Goal: Information Seeking & Learning: Learn about a topic

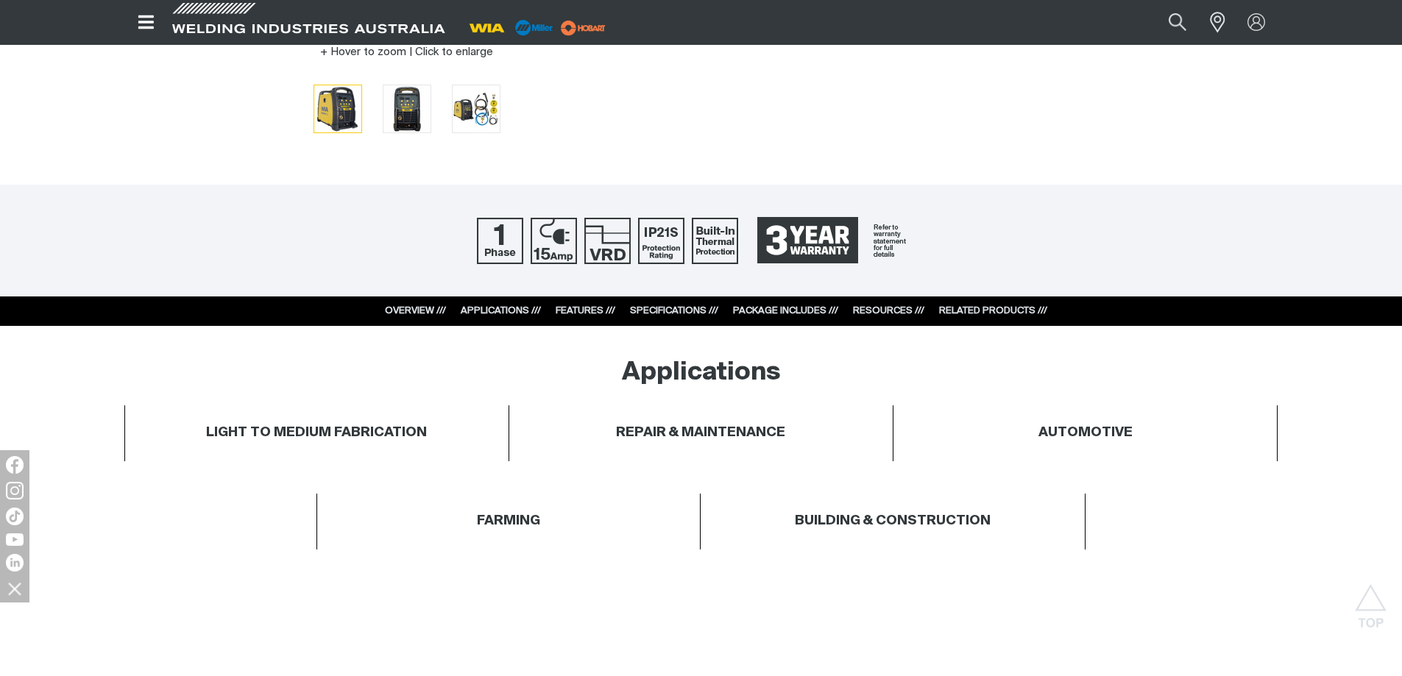
click at [664, 311] on link "SPECIFICATIONS ///" at bounding box center [674, 311] width 88 height 10
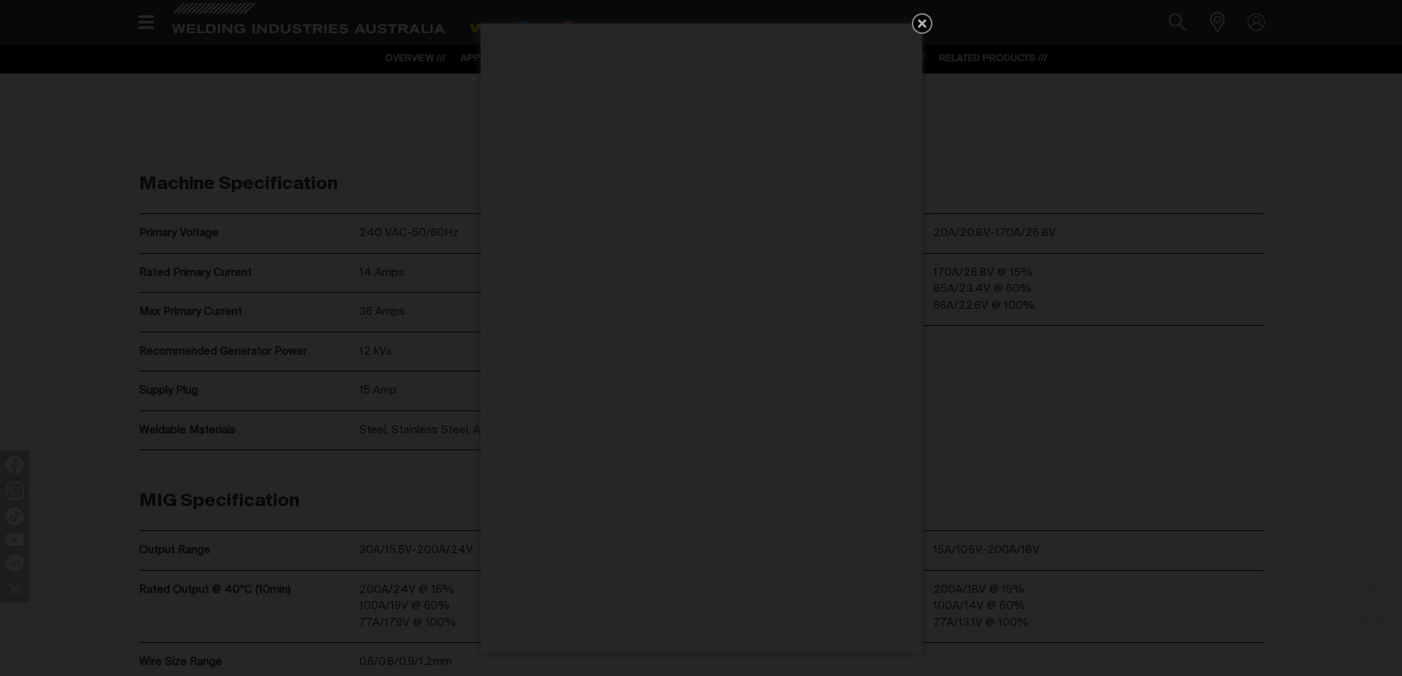
scroll to position [4002, 0]
click at [922, 26] on icon "Get 5 WIA Welding Guides Free!" at bounding box center [922, 24] width 18 height 18
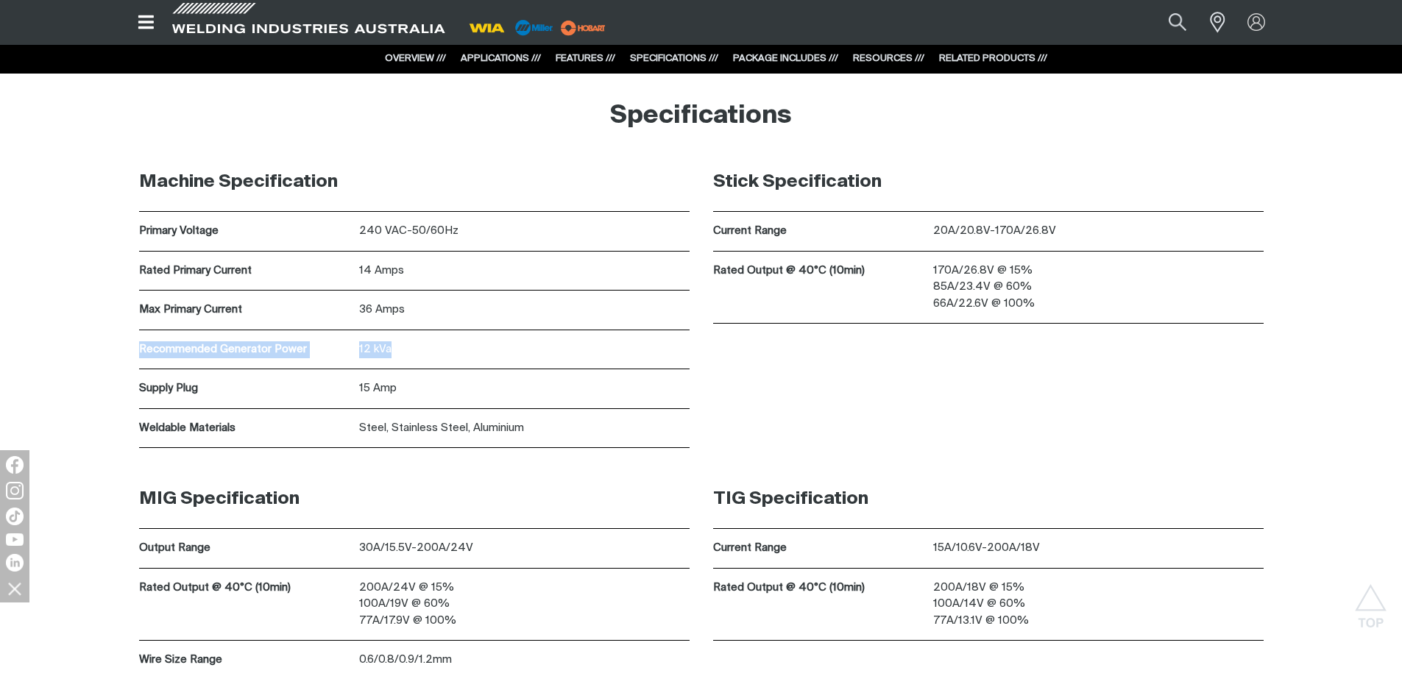
drag, startPoint x: 422, startPoint y: 351, endPoint x: 107, endPoint y: 353, distance: 314.9
click at [107, 353] on div "Machine Specification Primary Voltage 240 VAC-50/60Hz Rated Primary Current 14 …" at bounding box center [701, 311] width 1402 height 317
drag, startPoint x: 464, startPoint y: 291, endPoint x: 468, endPoint y: 299, distance: 8.9
click at [464, 291] on div "36 Amps" at bounding box center [524, 310] width 330 height 39
drag, startPoint x: 135, startPoint y: 346, endPoint x: 425, endPoint y: 346, distance: 289.2
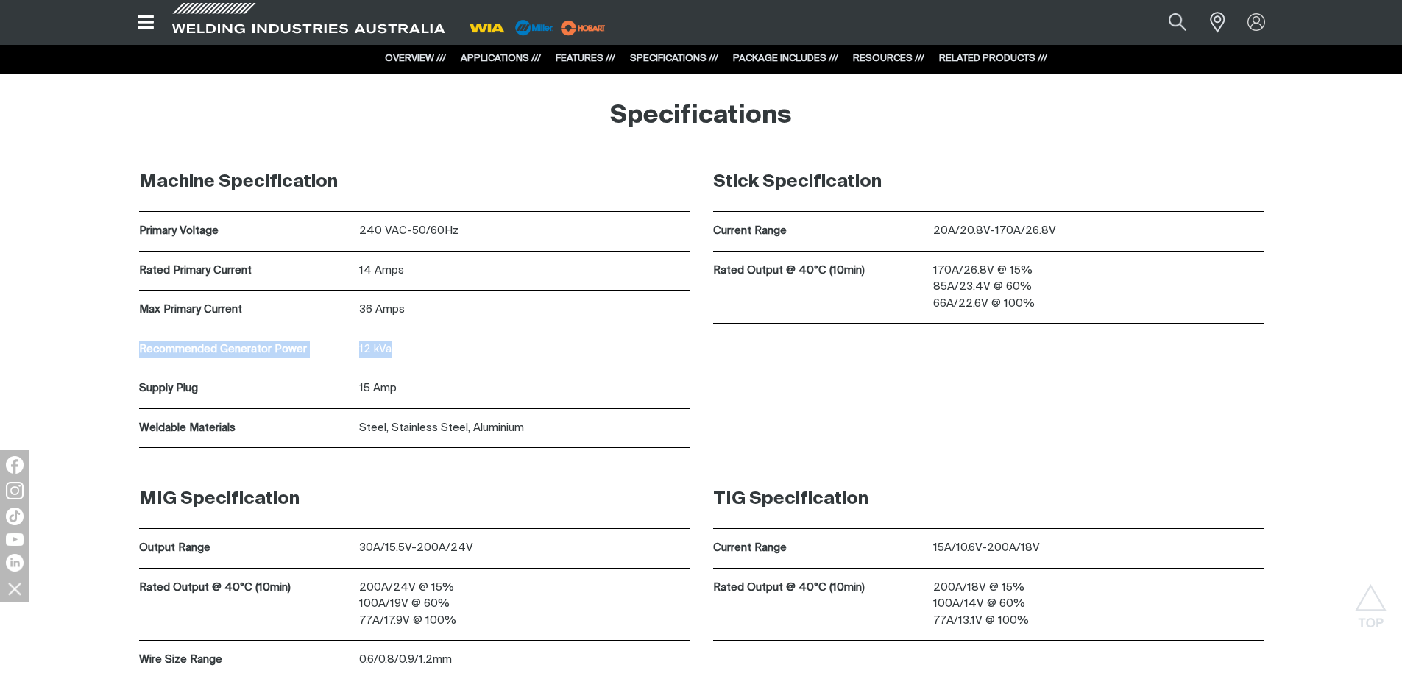
click at [425, 346] on div "Machine Specification Primary Voltage 240 VAC-50/60Hz Rated Primary Current 14 …" at bounding box center [414, 300] width 574 height 295
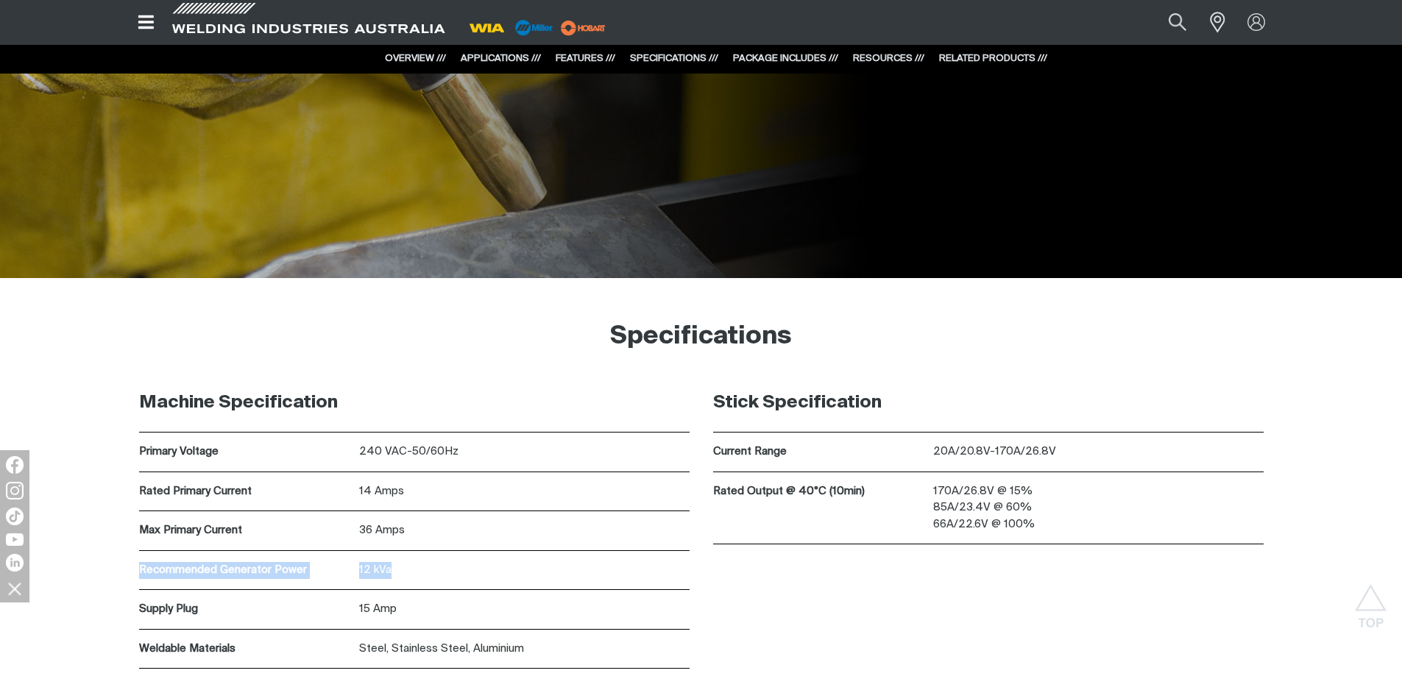
scroll to position [3708, 0]
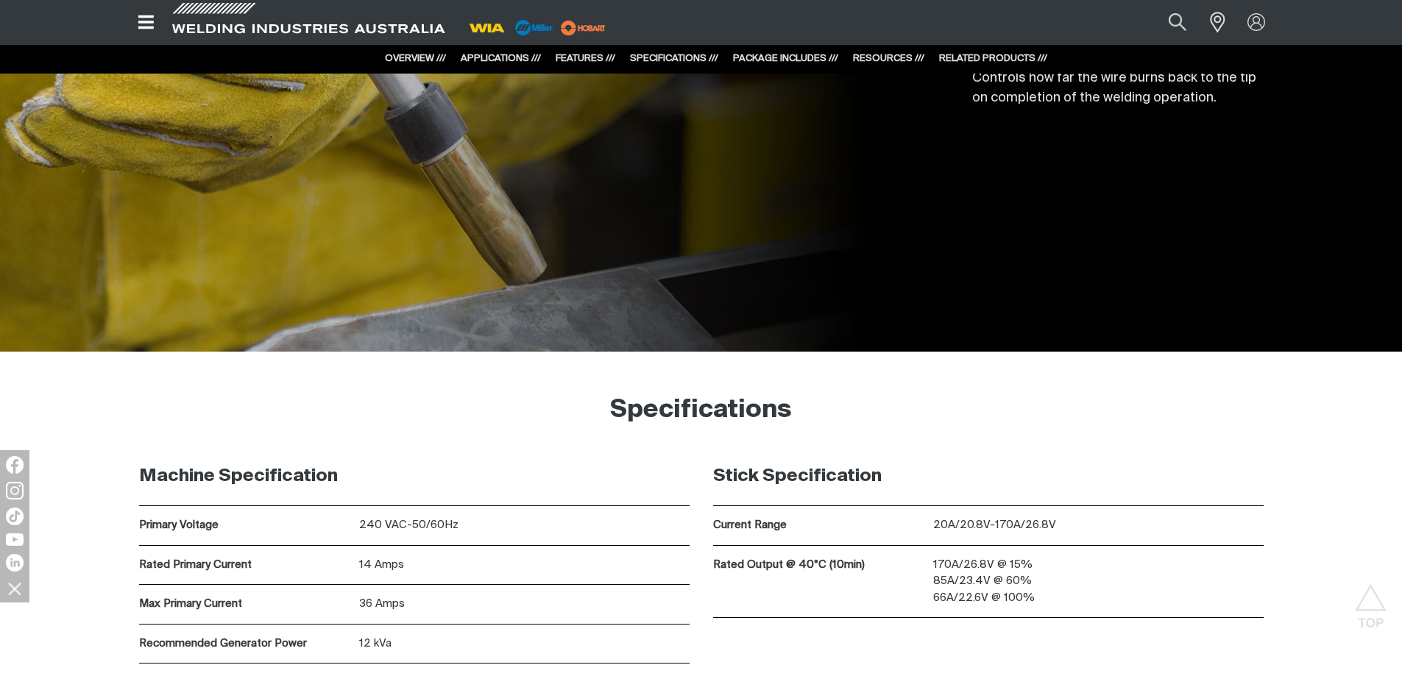
click at [337, 450] on div "Machine Specification Primary Voltage 240 VAC-50/60Hz Rated Primary Current 14 …" at bounding box center [414, 594] width 550 height 295
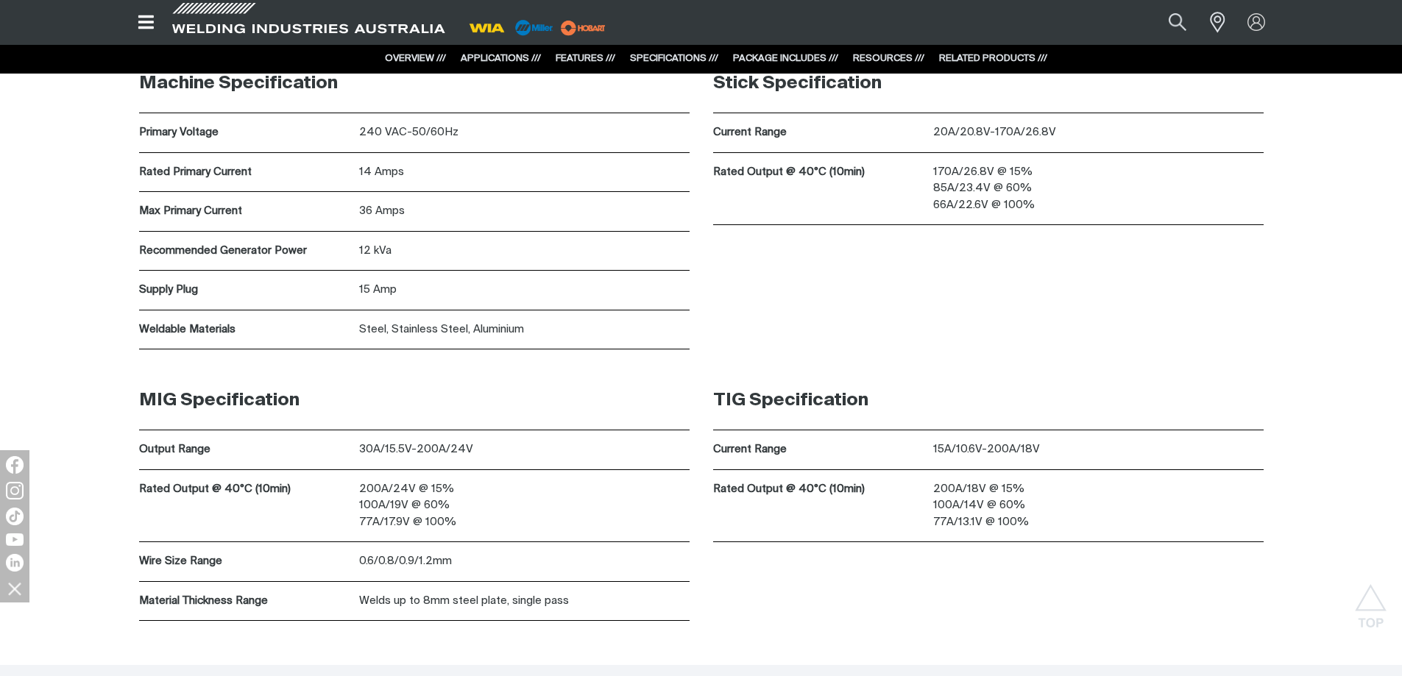
scroll to position [4076, 0]
